Goal: Information Seeking & Learning: Compare options

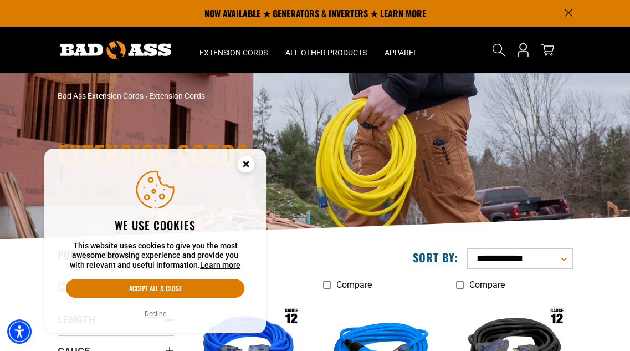
scroll to position [103, 0]
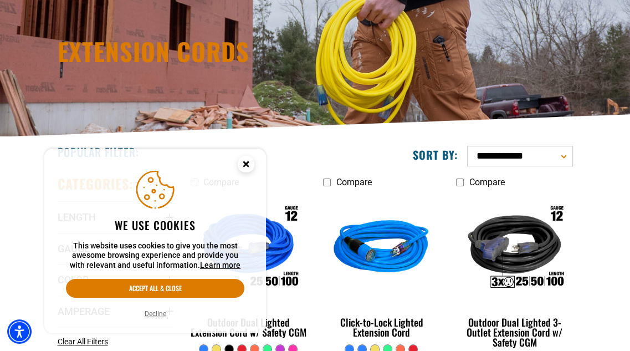
click at [247, 164] on icon "Close this option" at bounding box center [246, 164] width 4 height 4
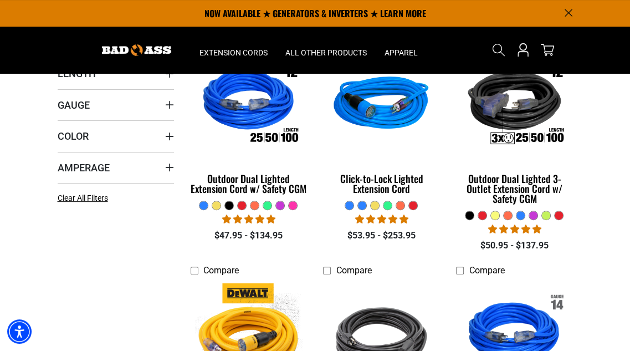
scroll to position [239, 0]
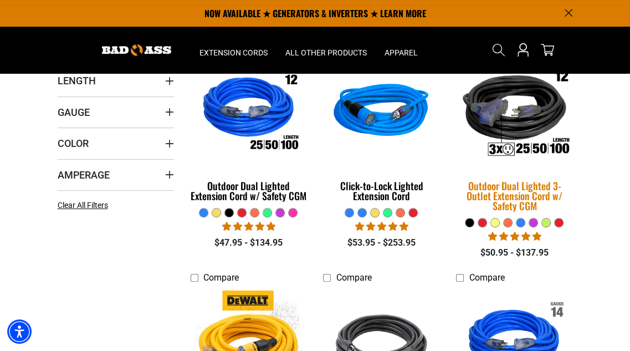
click at [533, 191] on div "Outdoor Dual Lighted 3-Outlet Extension Cord w/ Safety CGM" at bounding box center [514, 196] width 116 height 30
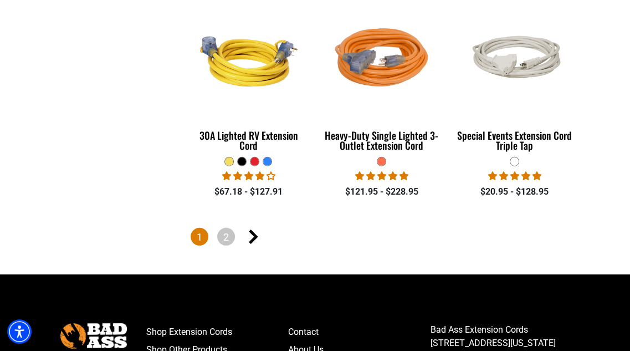
scroll to position [2365, 0]
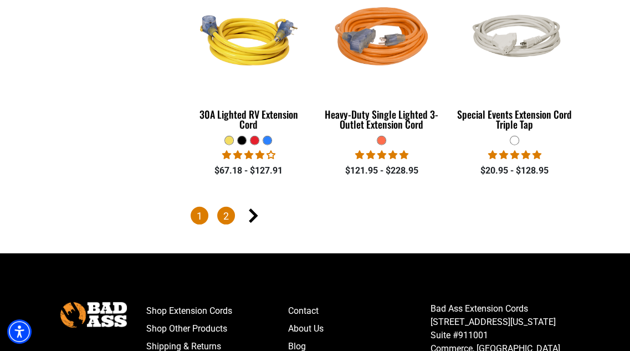
click at [228, 207] on link "2" at bounding box center [226, 216] width 18 height 18
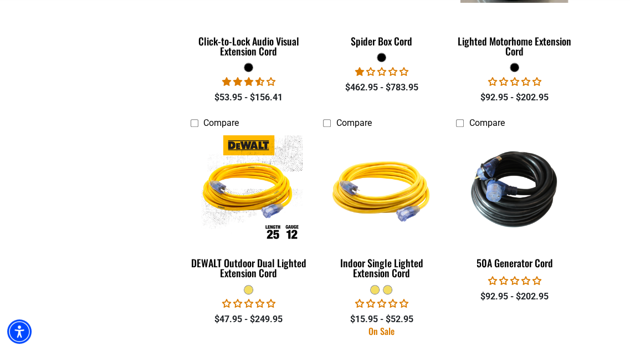
scroll to position [619, 0]
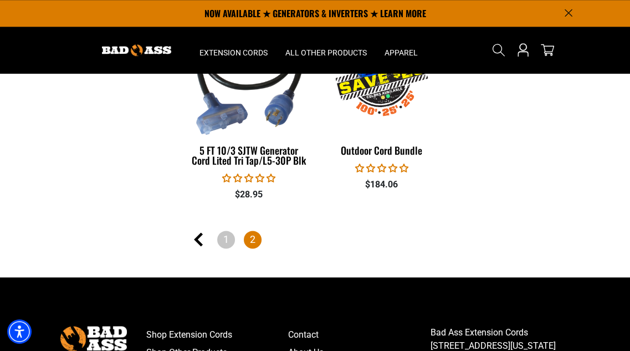
drag, startPoint x: 635, startPoint y: 56, endPoint x: 590, endPoint y: 264, distance: 213.3
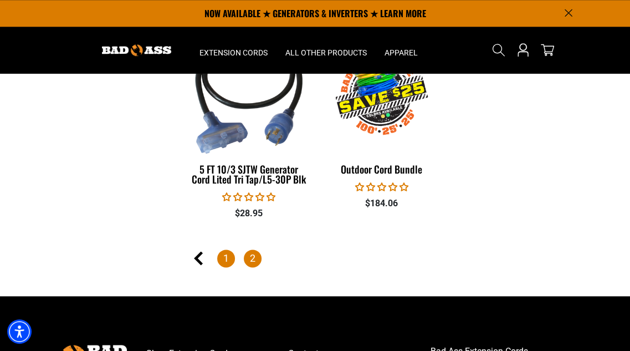
click at [223, 256] on link "1" at bounding box center [226, 258] width 18 height 18
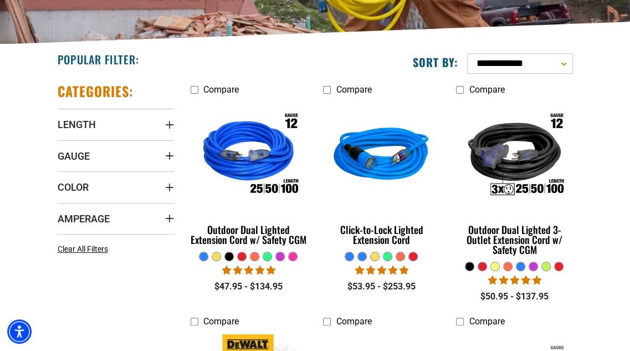
scroll to position [212, 0]
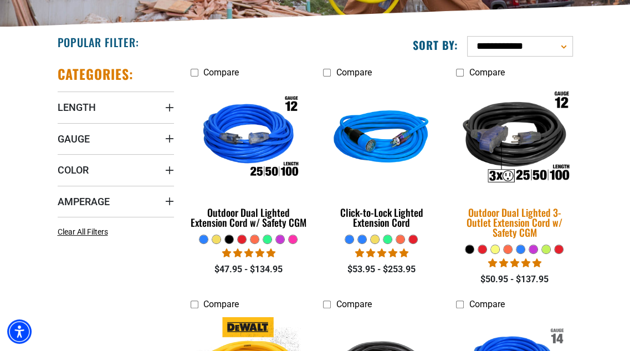
click at [521, 150] on img at bounding box center [514, 139] width 133 height 120
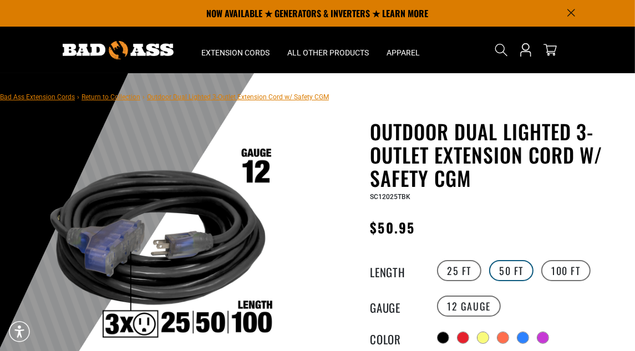
click at [514, 266] on label "50 FT" at bounding box center [511, 270] width 44 height 21
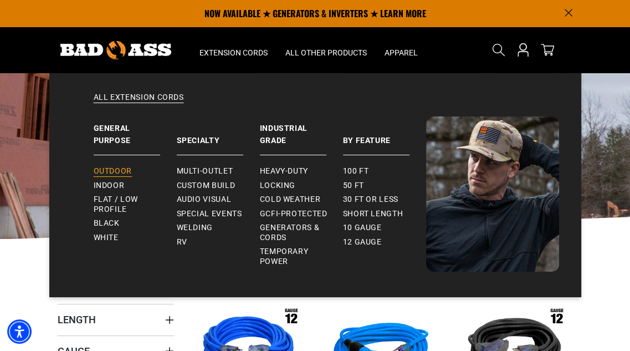
click at [119, 172] on span "Outdoor" at bounding box center [113, 171] width 38 height 10
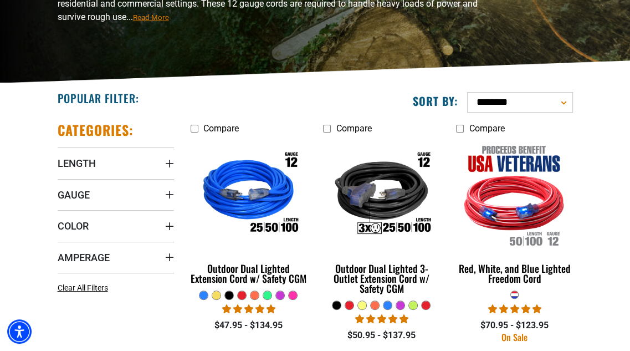
scroll to position [157, 0]
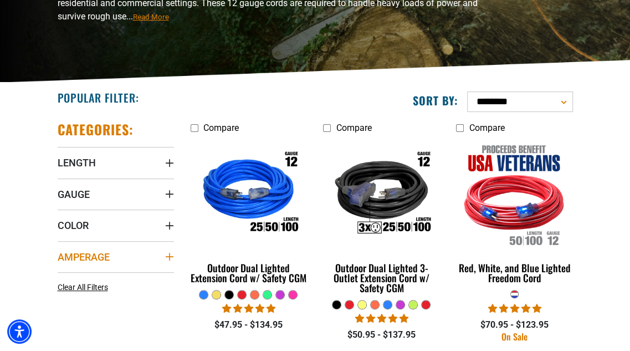
click at [170, 257] on icon "Amperage" at bounding box center [169, 256] width 9 height 9
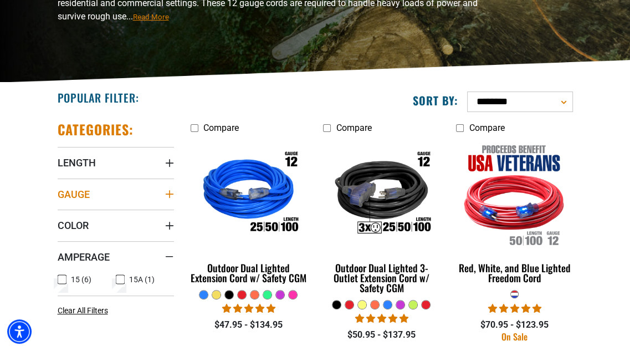
click at [170, 192] on icon "Gauge" at bounding box center [169, 194] width 9 height 9
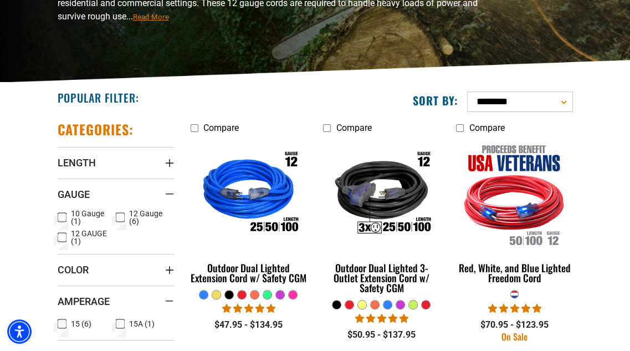
click at [62, 216] on icon at bounding box center [62, 217] width 9 height 14
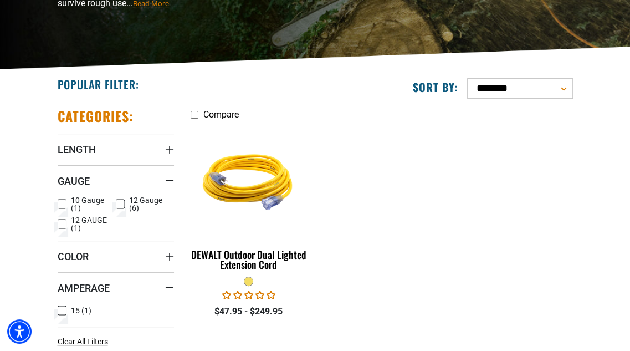
scroll to position [219, 0]
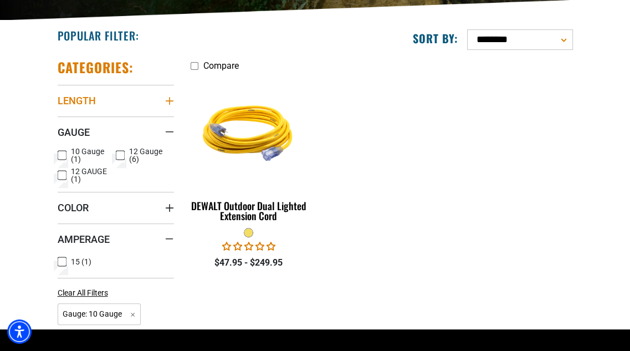
click at [170, 100] on icon "Length" at bounding box center [169, 101] width 8 height 8
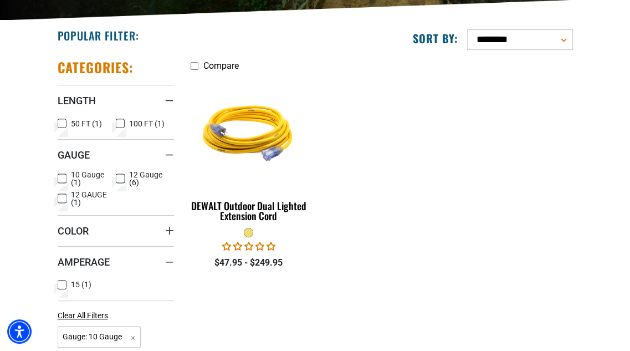
click at [63, 120] on icon at bounding box center [62, 123] width 9 height 14
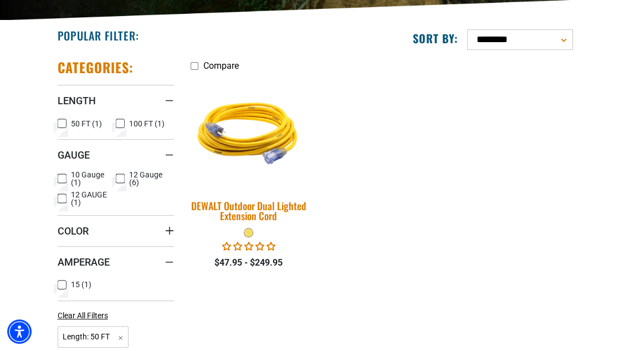
click at [264, 215] on div "DEWALT Outdoor Dual Lighted Extension Cord" at bounding box center [249, 211] width 116 height 20
